Goal: Find specific page/section: Find specific page/section

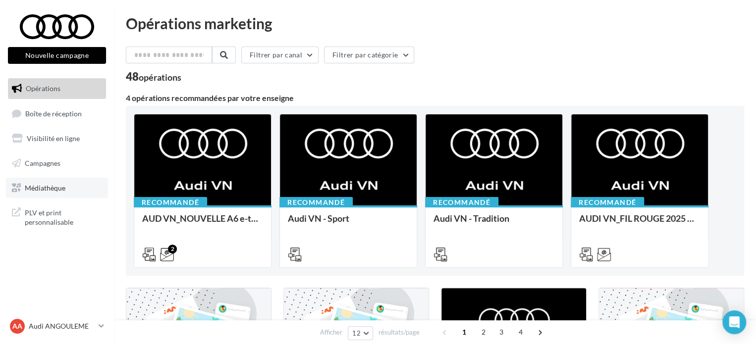
click at [38, 189] on span "Médiathèque" at bounding box center [45, 187] width 41 height 8
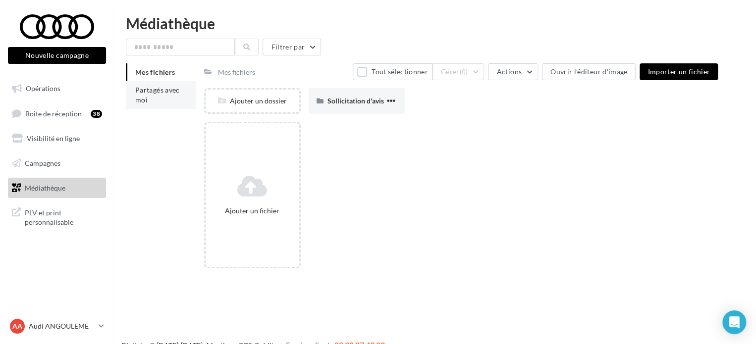
click at [167, 99] on li "Partagés avec moi" at bounding box center [161, 95] width 70 height 28
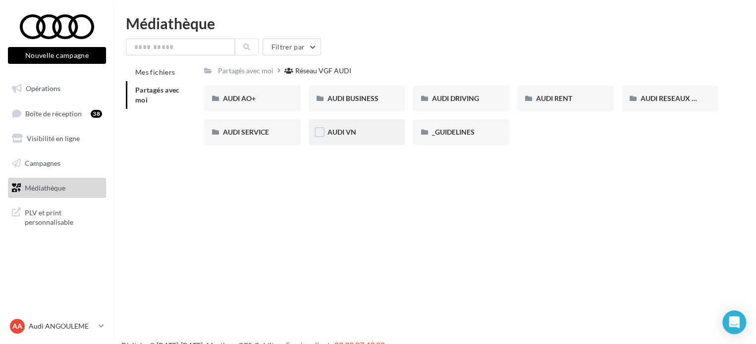
click at [347, 135] on span "AUDI VN" at bounding box center [341, 132] width 29 height 8
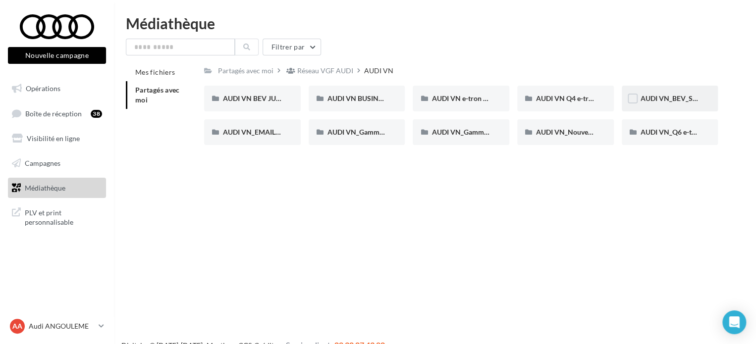
click at [688, 95] on span "AUDI VN_BEV_SEPTEMBRE" at bounding box center [685, 98] width 88 height 8
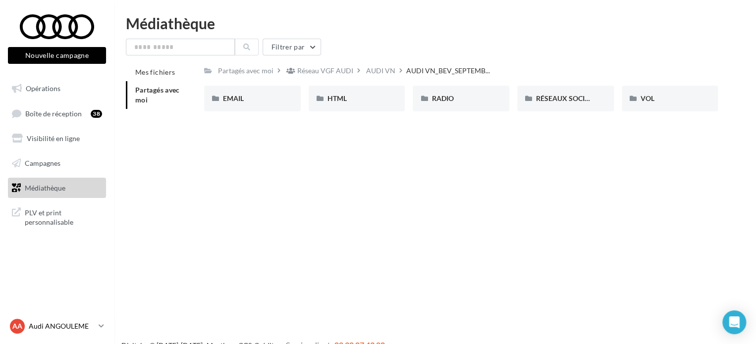
click at [104, 327] on link "AA Audi ANGOULEME audi-ango-cou" at bounding box center [57, 326] width 98 height 19
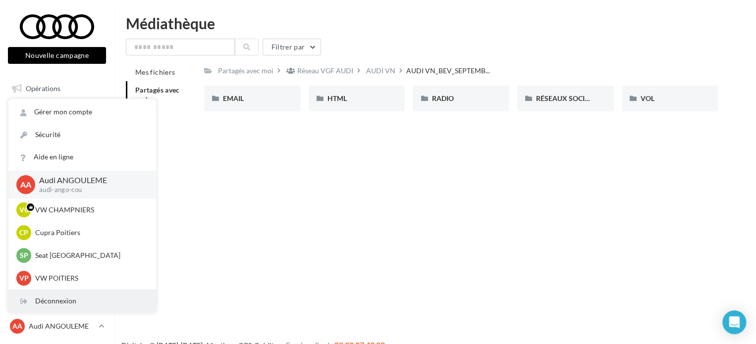
click at [89, 301] on div "Déconnexion" at bounding box center [82, 301] width 148 height 22
